Goal: Information Seeking & Learning: Check status

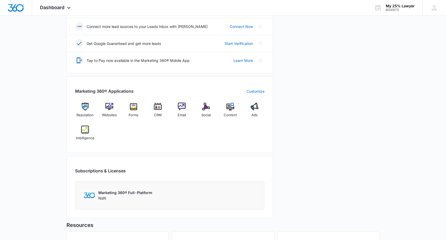
scroll to position [145, 0]
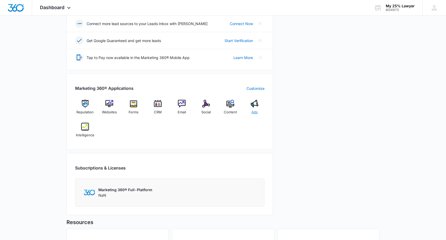
click at [253, 106] on img at bounding box center [255, 104] width 8 height 8
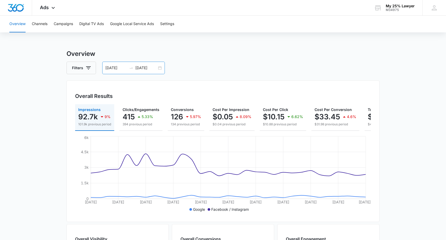
click at [160, 68] on div "08/14/2025 09/13/2025" at bounding box center [133, 68] width 63 height 13
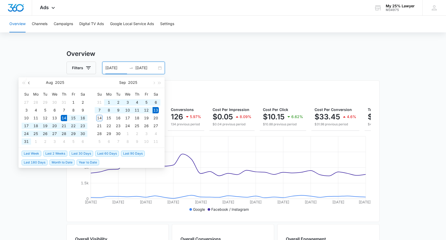
click at [28, 83] on button "button" at bounding box center [29, 82] width 6 height 10
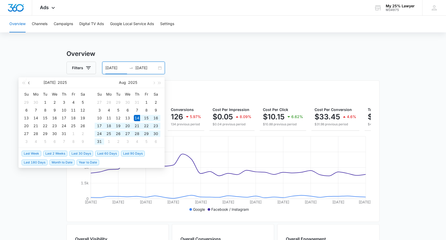
click at [28, 83] on button "button" at bounding box center [29, 82] width 6 height 10
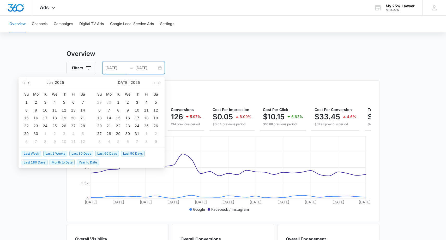
click at [28, 83] on button "button" at bounding box center [29, 82] width 6 height 10
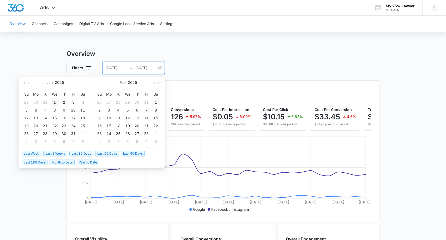
type input "[DATE]"
click at [55, 103] on div "1" at bounding box center [54, 102] width 6 height 6
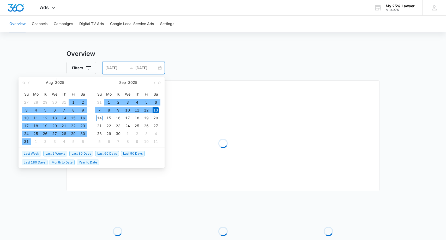
type input "09/13/2025"
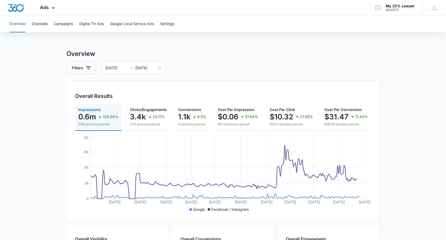
click at [187, 68] on div "Filters 01/01/2025 09/13/2025" at bounding box center [222, 68] width 313 height 13
click at [88, 24] on button "Digital TV Ads" at bounding box center [91, 24] width 25 height 17
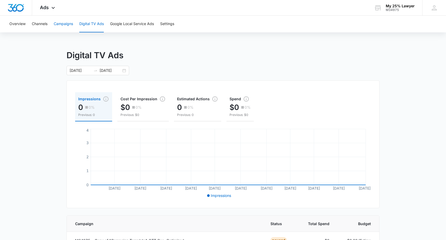
click at [69, 24] on button "Campaigns" at bounding box center [63, 24] width 19 height 17
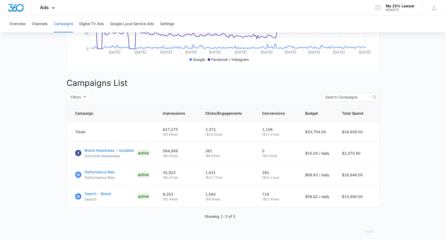
scroll to position [154, 0]
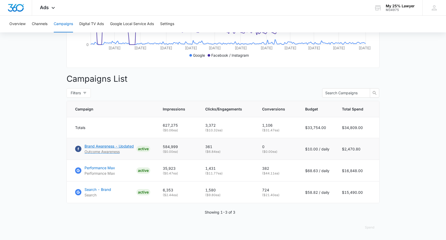
click at [119, 146] on p "Brand Awareness - Updated" at bounding box center [108, 145] width 49 height 5
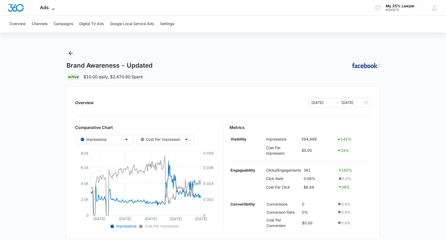
click at [46, 8] on span "Ads" at bounding box center [44, 7] width 9 height 5
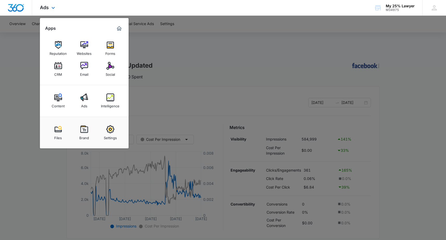
click at [119, 27] on img "Marketing 360® Dashboard" at bounding box center [119, 28] width 6 height 6
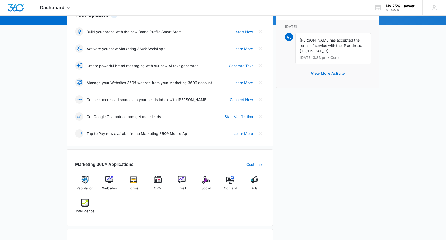
scroll to position [70, 0]
click at [243, 116] on link "Start Verification" at bounding box center [238, 115] width 28 height 5
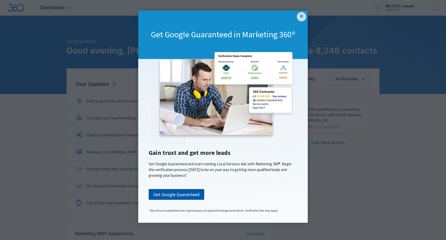
click at [179, 194] on link "Get Google Guaranteed" at bounding box center [177, 194] width 56 height 11
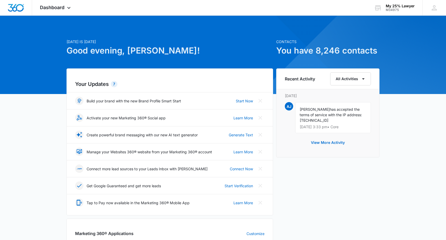
click at [326, 182] on div "Recent Activity All Activities Friday, September 12th AJ Azee J has accepted th…" at bounding box center [327, 215] width 103 height 295
click at [61, 8] on span "Dashboard" at bounding box center [52, 7] width 25 height 5
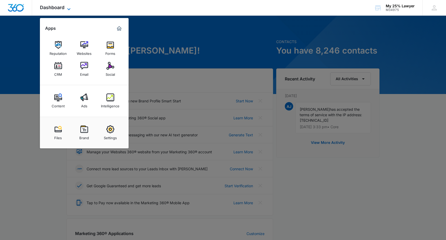
click at [61, 8] on span "Dashboard" at bounding box center [52, 7] width 25 height 5
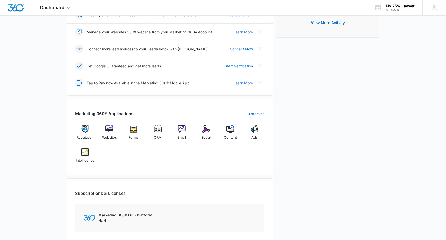
scroll to position [121, 0]
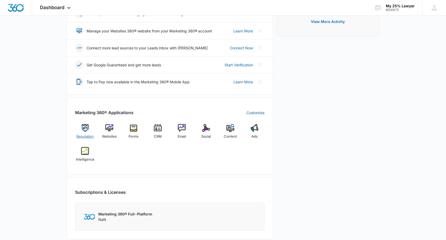
click at [86, 128] on img at bounding box center [85, 128] width 8 height 8
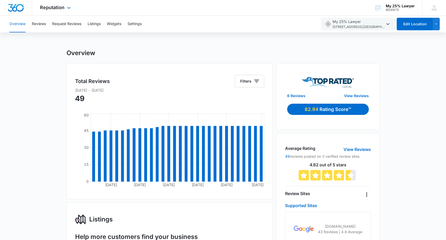
click at [58, 13] on div "Reputation Apps Reputation Websites Forms CRM Email Social Content Ads Intellig…" at bounding box center [56, 7] width 48 height 15
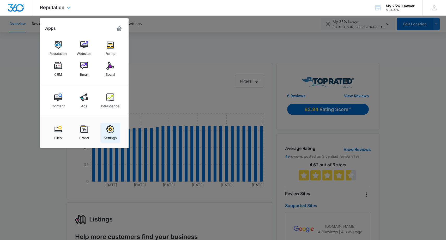
click at [108, 130] on img at bounding box center [110, 129] width 8 height 8
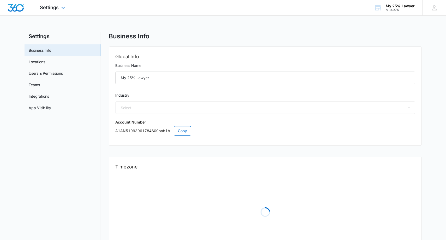
select select "30"
select select "US"
select select "America/New_York"
click at [63, 8] on icon at bounding box center [63, 9] width 6 height 6
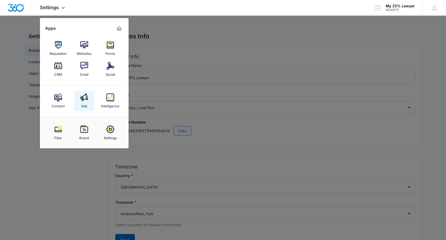
click at [82, 98] on img at bounding box center [84, 97] width 8 height 8
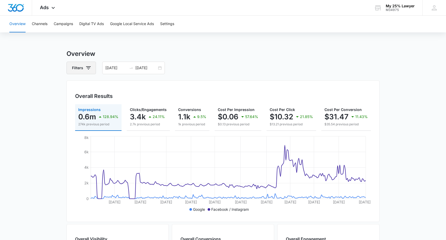
click at [89, 65] on icon "button" at bounding box center [88, 68] width 6 height 6
click at [42, 25] on button "Channels" at bounding box center [40, 24] width 16 height 17
click at [59, 25] on button "Campaigns" at bounding box center [63, 24] width 19 height 17
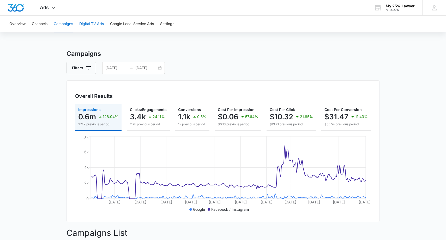
click at [89, 26] on button "Digital TV Ads" at bounding box center [91, 24] width 25 height 17
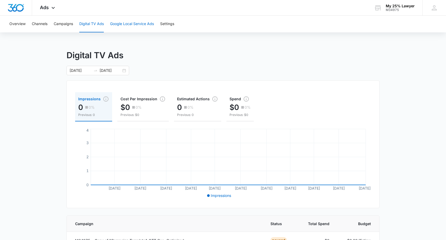
click at [129, 26] on button "Google Local Service Ads" at bounding box center [132, 24] width 44 height 17
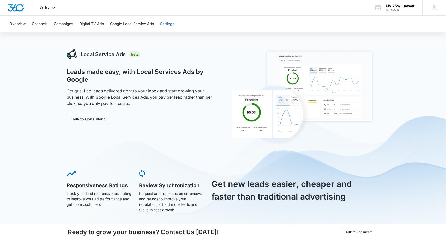
click at [171, 25] on button "Settings" at bounding box center [167, 24] width 14 height 17
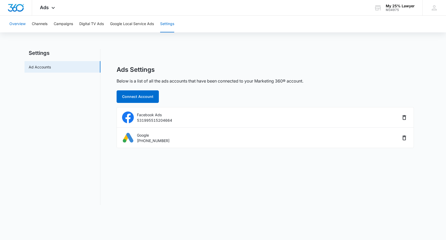
click at [22, 23] on button "Overview" at bounding box center [17, 24] width 16 height 17
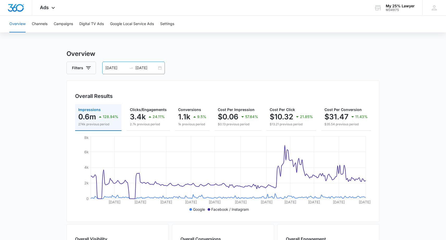
click at [159, 68] on div "01/01/2025 09/13/2025" at bounding box center [133, 68] width 63 height 13
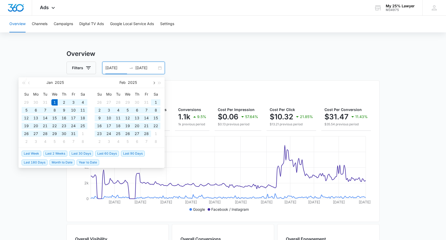
click at [154, 83] on span "button" at bounding box center [153, 82] width 3 height 3
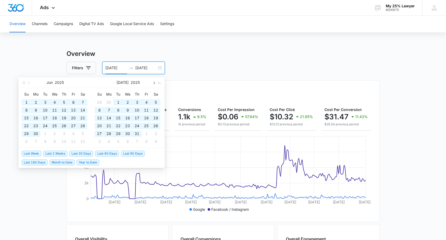
click at [154, 83] on span "button" at bounding box center [153, 82] width 3 height 3
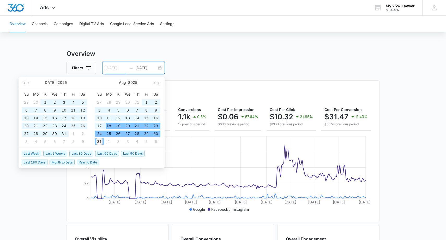
type input "08/31/2025"
click at [98, 139] on div "31" at bounding box center [99, 141] width 6 height 6
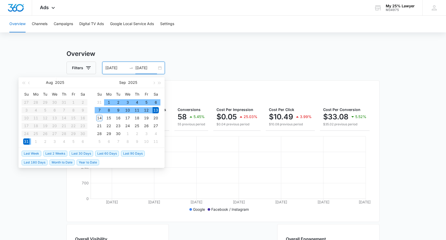
type input "09/13/2025"
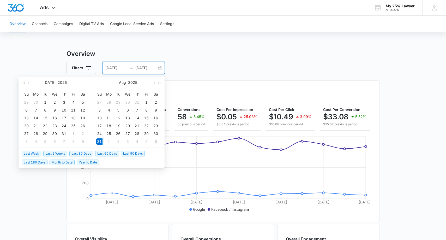
click at [122, 68] on input "08/31/2025" at bounding box center [116, 68] width 22 height 6
click at [28, 83] on span "button" at bounding box center [29, 82] width 3 height 3
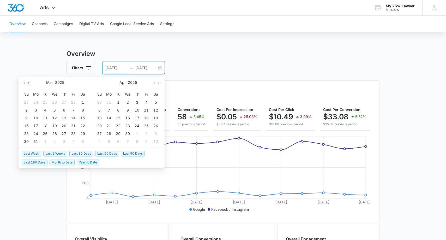
click at [28, 83] on span "button" at bounding box center [29, 82] width 3 height 3
type input "01/01/2025"
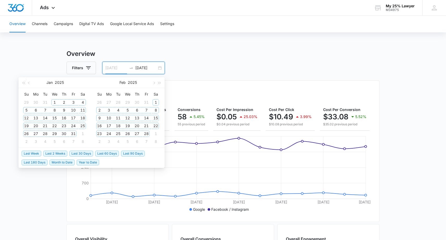
click at [54, 101] on div "1" at bounding box center [54, 102] width 6 height 6
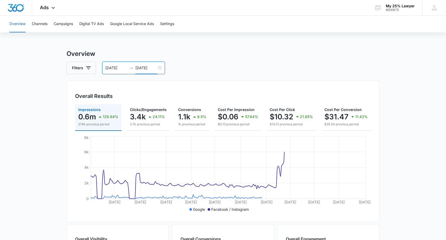
click at [138, 67] on input "09/13/2025" at bounding box center [146, 68] width 22 height 6
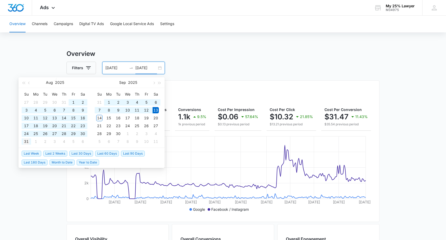
type input "08/31/2025"
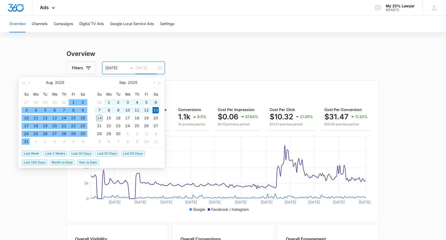
click at [27, 141] on div "31" at bounding box center [26, 141] width 6 height 6
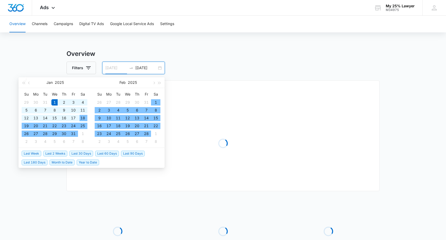
type input "01/01/2025"
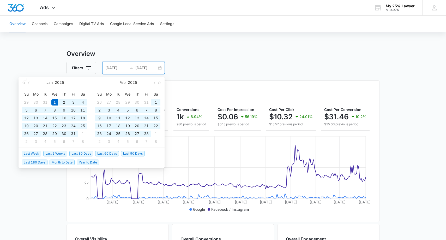
click at [181, 68] on div "Filters 01/01/2025 08/31/2025" at bounding box center [222, 68] width 313 height 13
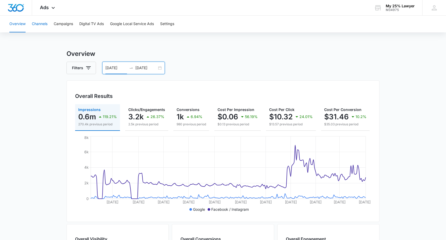
click at [44, 26] on button "Channels" at bounding box center [40, 24] width 16 height 17
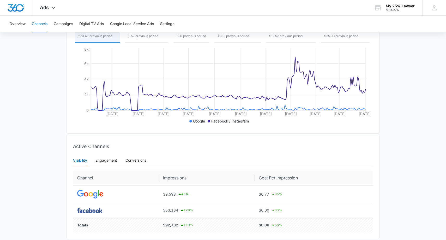
scroll to position [106, 0]
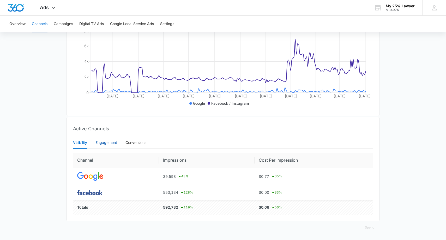
click at [111, 142] on div "Engagement" at bounding box center [106, 142] width 22 height 6
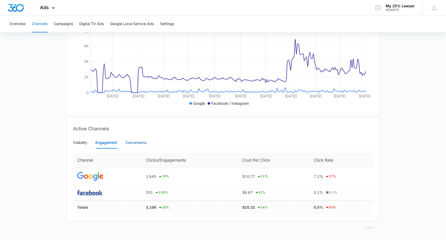
click at [143, 141] on div "Conversions" at bounding box center [135, 142] width 21 height 6
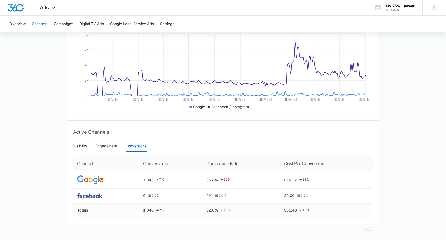
scroll to position [105, 0]
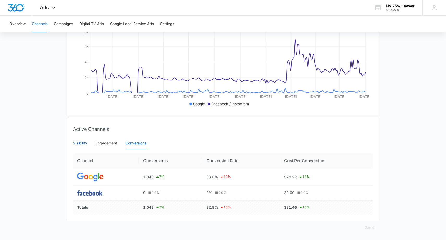
click at [81, 143] on div "Visibility" at bounding box center [80, 143] width 14 height 6
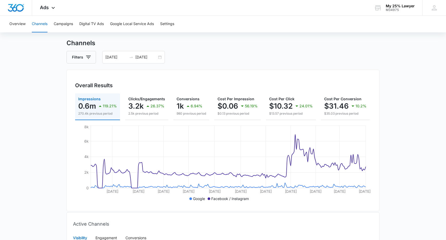
scroll to position [0, 0]
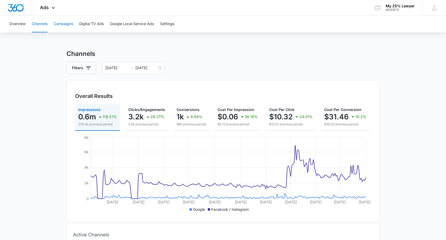
click at [62, 26] on button "Campaigns" at bounding box center [63, 24] width 19 height 17
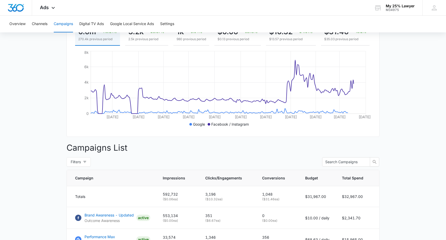
scroll to position [145, 0]
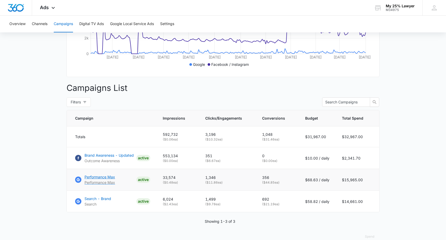
click at [101, 177] on p "Performance Max" at bounding box center [99, 176] width 31 height 5
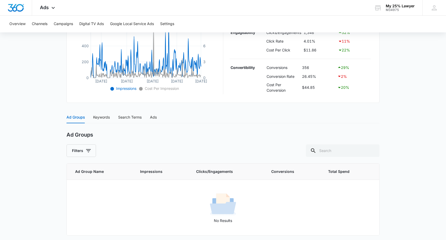
scroll to position [140, 0]
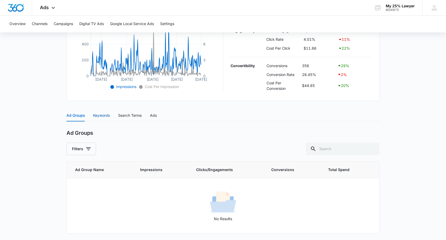
click at [102, 116] on div "Keywords" at bounding box center [101, 115] width 17 height 6
click at [75, 117] on div "Ad Groups" at bounding box center [75, 115] width 18 height 6
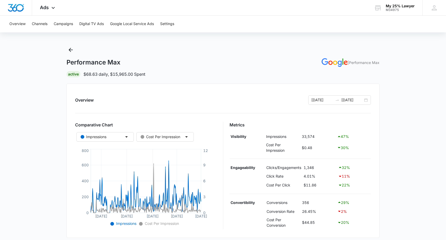
scroll to position [0, 0]
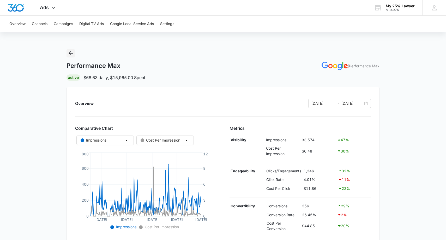
click at [69, 53] on icon "Back" at bounding box center [71, 53] width 4 height 4
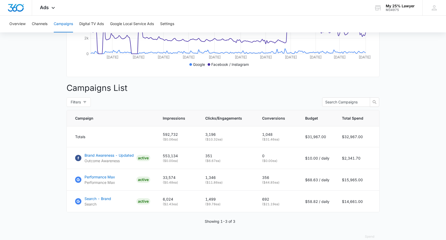
scroll to position [154, 0]
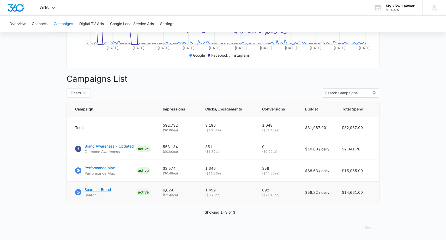
click at [100, 188] on p "Search - Brand" at bounding box center [97, 188] width 27 height 5
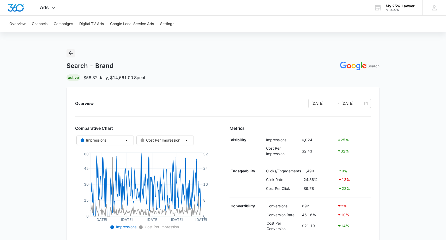
click at [69, 52] on icon "Back" at bounding box center [71, 53] width 6 height 6
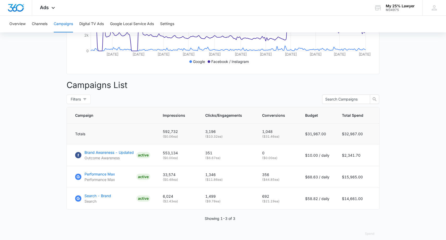
scroll to position [152, 0]
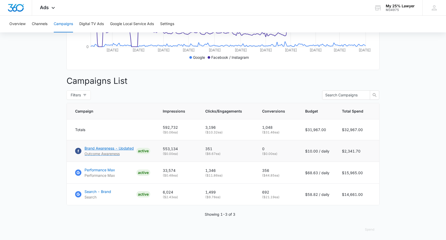
click at [107, 148] on p "Brand Awareness - Updated" at bounding box center [108, 147] width 49 height 5
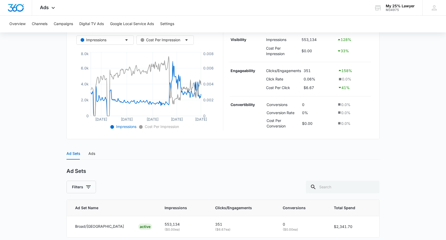
scroll to position [122, 0]
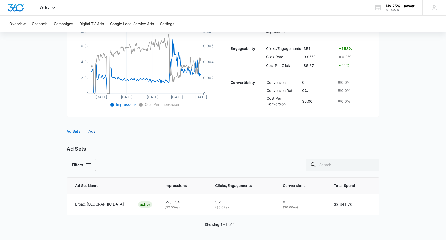
click at [93, 132] on div "Ads" at bounding box center [91, 131] width 7 height 6
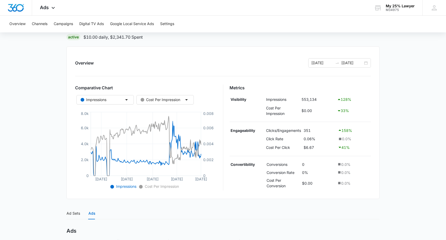
scroll to position [39, 0]
click at [125, 102] on icon "button" at bounding box center [126, 100] width 6 height 6
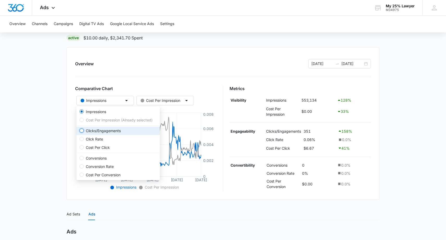
click at [82, 131] on input "Clicks/Engagements" at bounding box center [82, 130] width 4 height 4
radio input "true"
radio input "false"
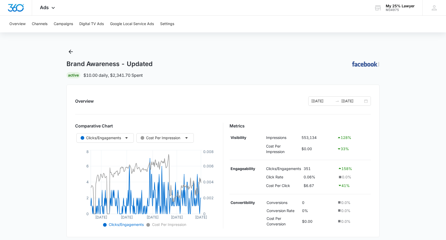
scroll to position [0, 0]
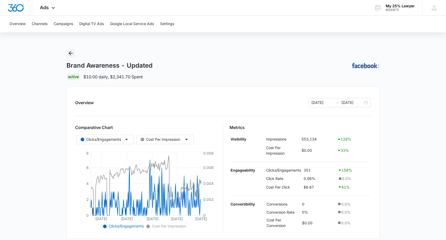
click at [72, 54] on icon "Back" at bounding box center [71, 53] width 6 height 6
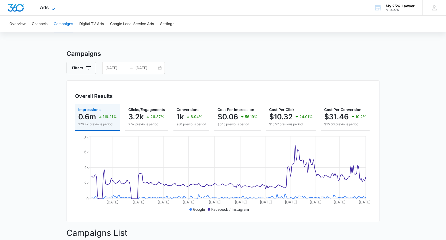
click at [51, 11] on icon at bounding box center [53, 9] width 6 height 6
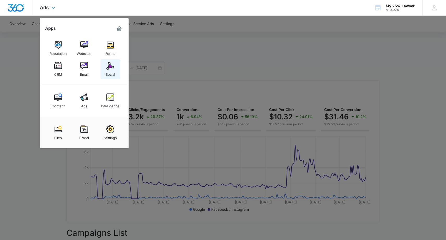
click at [110, 69] on img at bounding box center [110, 66] width 8 height 8
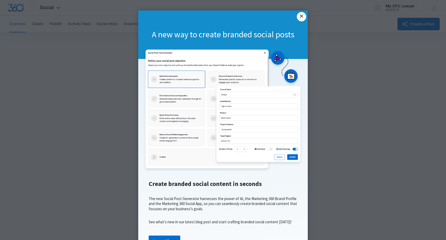
click at [302, 17] on link "×" at bounding box center [301, 16] width 9 height 9
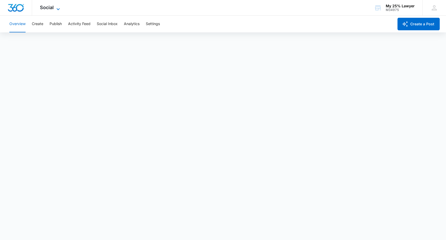
click at [52, 8] on span "Social" at bounding box center [47, 7] width 14 height 5
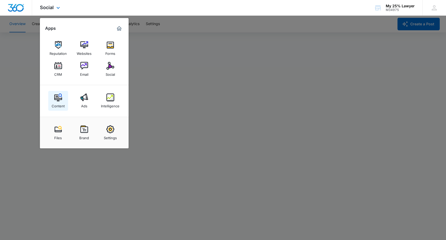
click at [59, 98] on img at bounding box center [58, 97] width 8 height 8
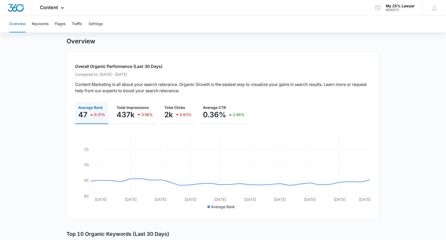
scroll to position [13, 0]
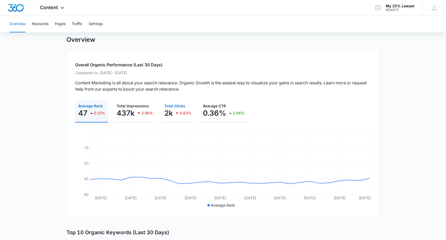
click at [174, 110] on icon "button" at bounding box center [177, 113] width 6 height 6
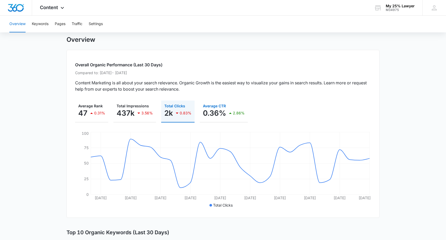
click at [216, 110] on p "0.36%" at bounding box center [214, 113] width 23 height 8
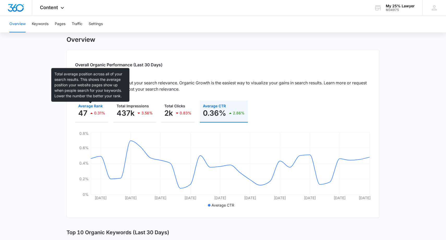
click at [93, 105] on span "Average Rank" at bounding box center [90, 106] width 25 height 4
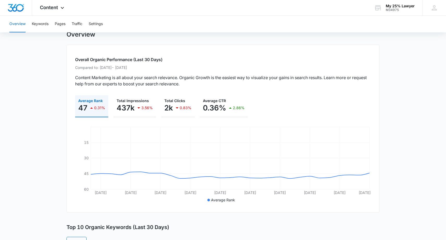
scroll to position [20, 0]
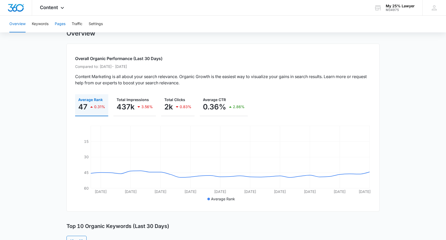
click at [62, 26] on button "Pages" at bounding box center [60, 24] width 11 height 17
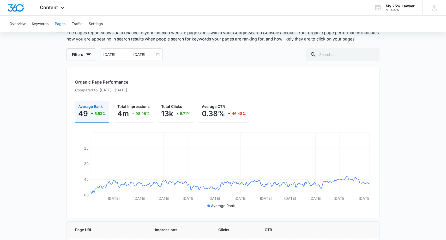
scroll to position [35, 0]
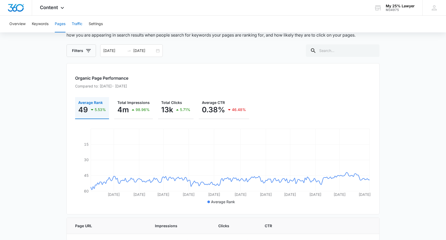
click at [77, 25] on button "Traffic" at bounding box center [77, 24] width 11 height 17
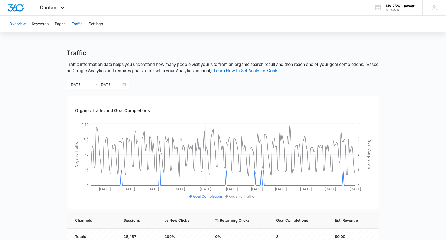
click at [20, 24] on button "Overview" at bounding box center [17, 24] width 16 height 17
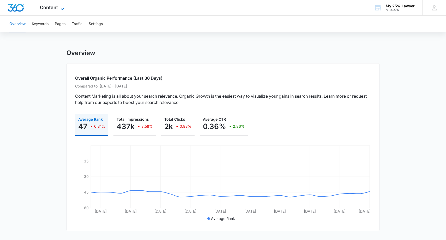
click at [56, 7] on span "Content" at bounding box center [49, 7] width 18 height 5
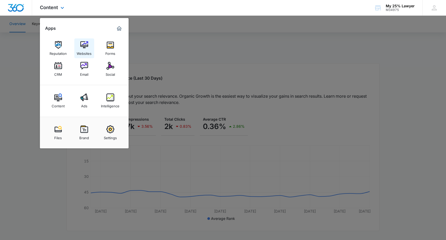
click at [84, 44] on img at bounding box center [84, 45] width 8 height 8
